Goal: Ask a question

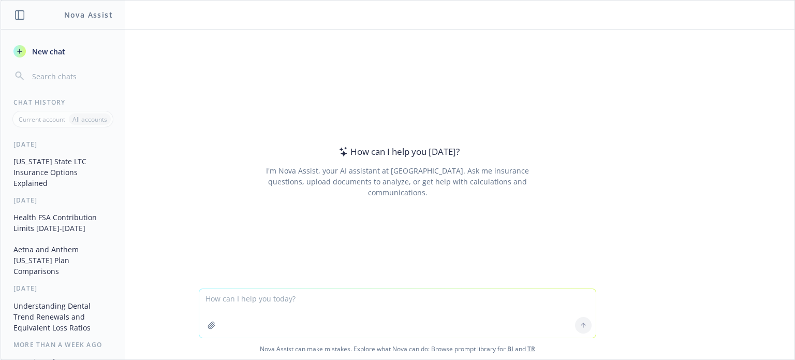
click at [281, 310] on textarea at bounding box center [397, 313] width 396 height 49
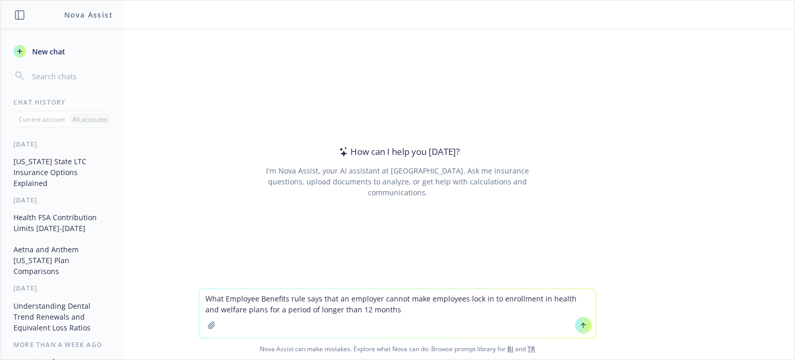
type textarea "What Employee Benefits rule says that an employer cannot make employees lock in…"
